Goal: Find specific page/section: Find specific page/section

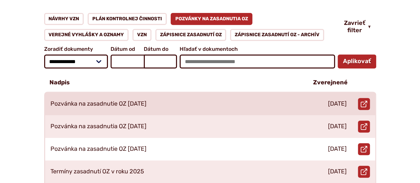
scroll to position [133, 0]
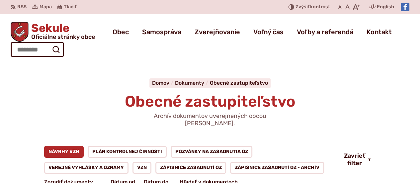
click at [54, 29] on span "Sekule Oficiálne stránky obce" at bounding box center [62, 31] width 66 height 17
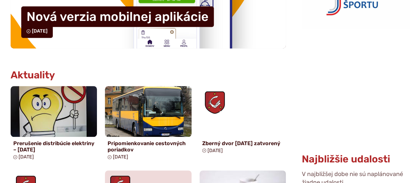
scroll to position [166, 0]
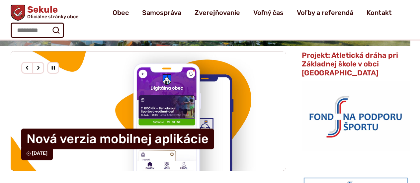
click at [40, 68] on div "Nasledujúci slajd" at bounding box center [38, 68] width 12 height 12
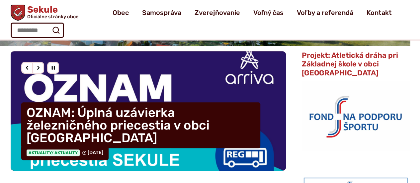
click at [40, 68] on div "Nasledujúci slajd" at bounding box center [38, 68] width 12 height 12
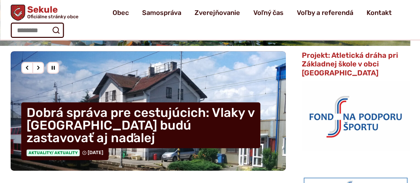
click at [40, 68] on div "Nasledujúci slajd" at bounding box center [38, 68] width 12 height 12
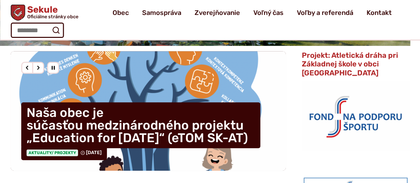
click at [40, 68] on div "Nasledujúci slajd" at bounding box center [38, 68] width 12 height 12
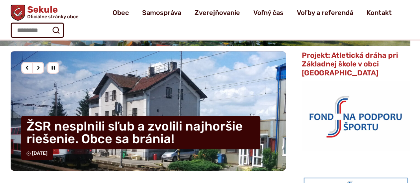
click at [40, 68] on div "Nasledujúci slajd" at bounding box center [38, 68] width 12 height 12
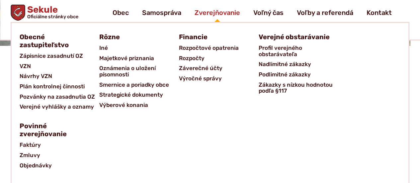
click at [218, 12] on span "Zverejňovanie" at bounding box center [216, 12] width 45 height 19
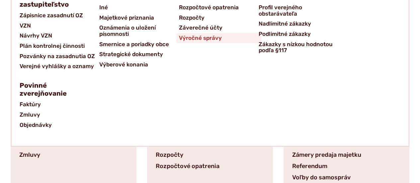
scroll to position [133, 0]
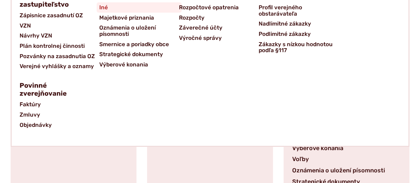
click at [117, 8] on link "Iné" at bounding box center [139, 7] width 80 height 10
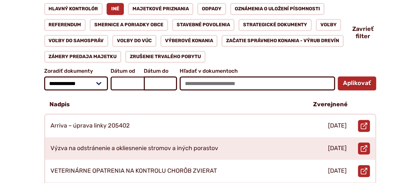
scroll to position [166, 0]
